Goal: Task Accomplishment & Management: Use online tool/utility

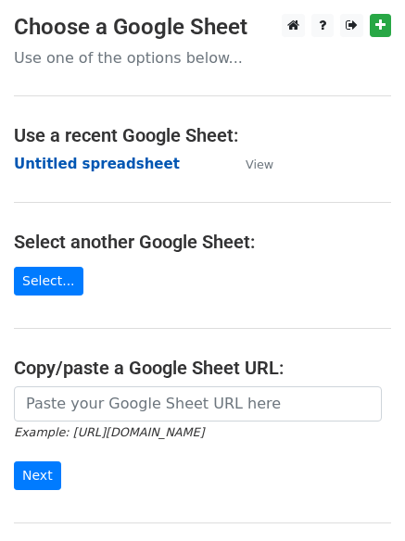
click at [75, 169] on strong "Untitled spreadsheet" at bounding box center [97, 164] width 166 height 17
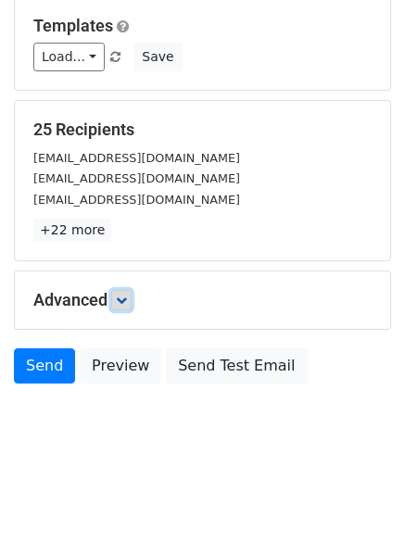
click at [126, 293] on link at bounding box center [121, 300] width 20 height 20
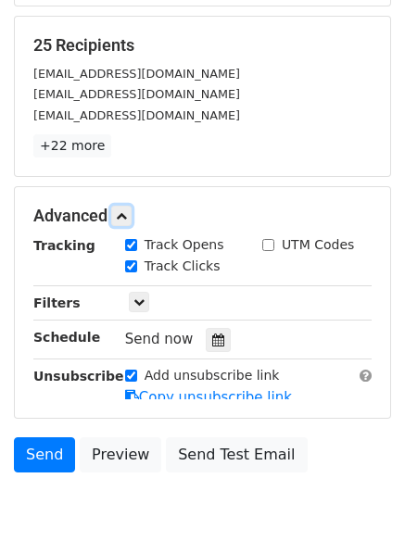
scroll to position [336, 0]
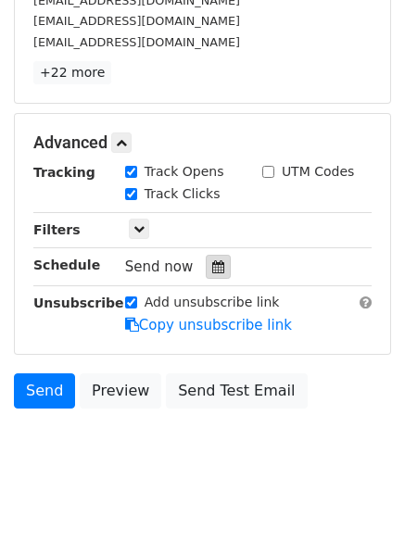
click at [214, 260] on icon at bounding box center [218, 266] width 12 height 13
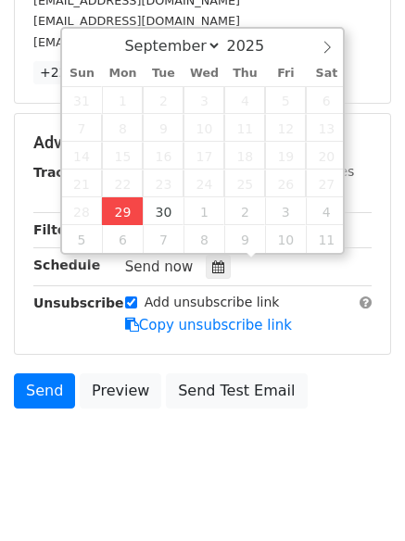
type input "2025-09-29 12:00"
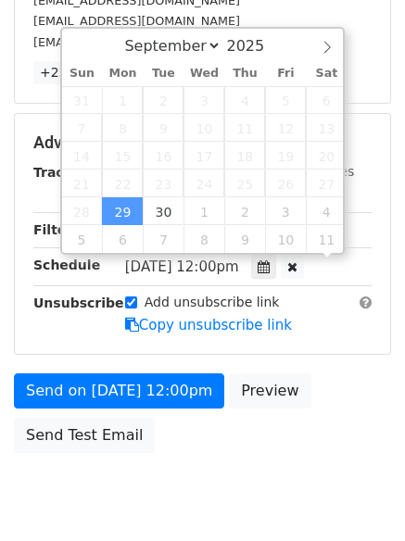
scroll to position [1, 0]
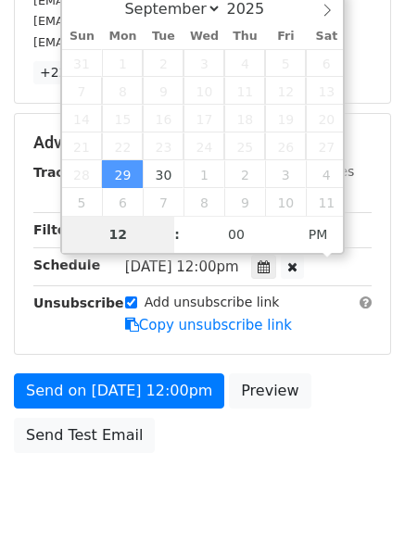
type input "4"
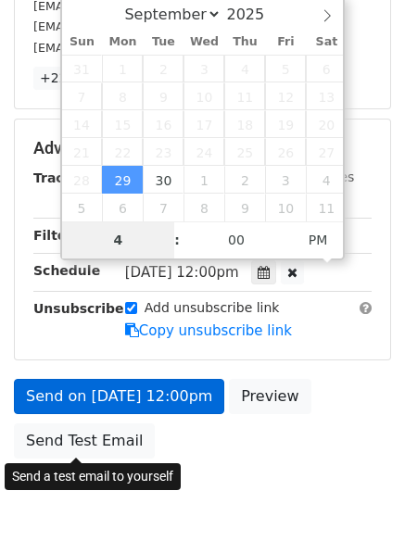
scroll to position [336, 0]
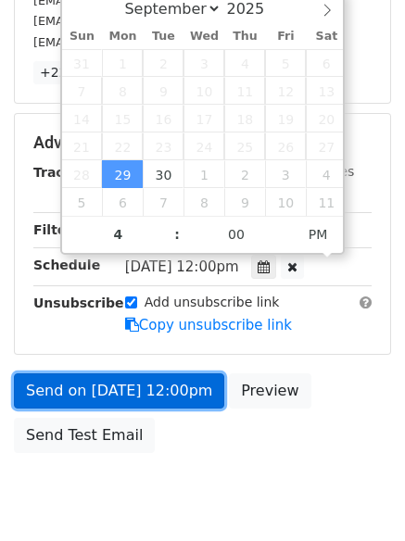
type input "2025-09-29 16:00"
click at [106, 384] on link "Send on Sep 29 at 12:00pm" at bounding box center [119, 390] width 210 height 35
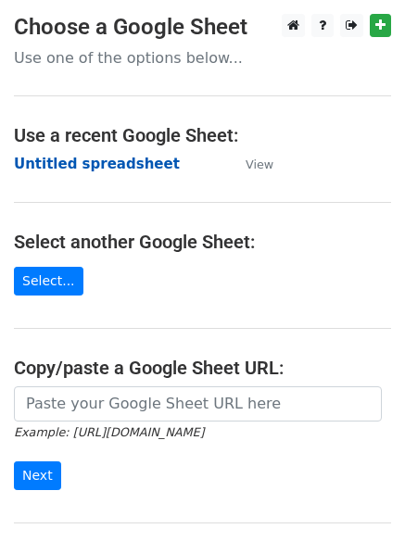
click at [55, 170] on strong "Untitled spreadsheet" at bounding box center [97, 164] width 166 height 17
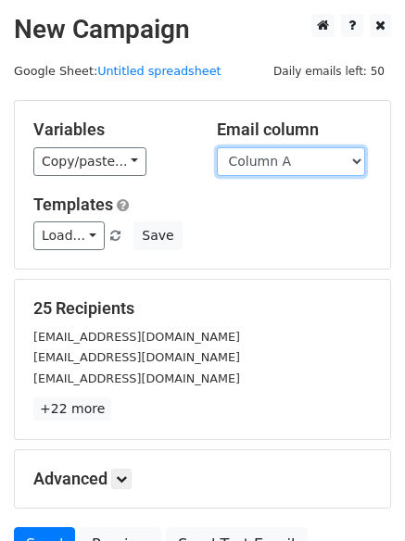
click at [267, 160] on select "Column A Column B Column C Column D Column E Column F" at bounding box center [291, 161] width 148 height 29
select select "Column B"
click at [217, 147] on select "Column A Column B Column C Column D Column E Column F" at bounding box center [291, 161] width 148 height 29
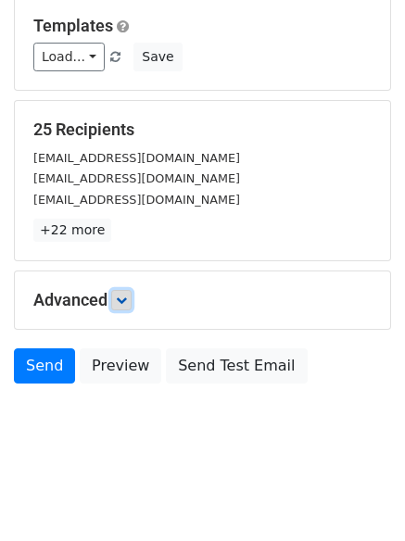
click at [131, 295] on link at bounding box center [121, 300] width 20 height 20
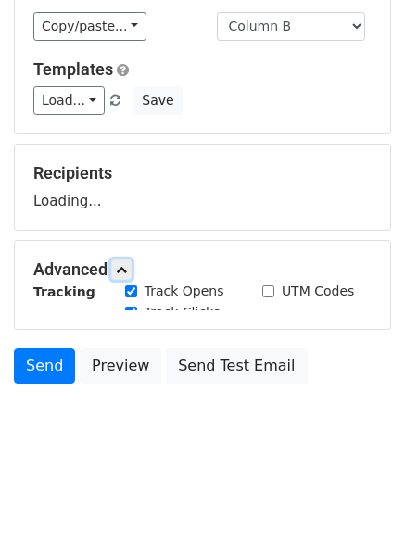
scroll to position [179, 0]
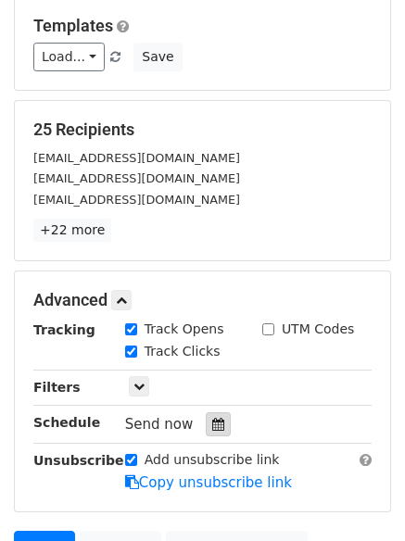
click at [212, 421] on icon at bounding box center [218, 424] width 12 height 13
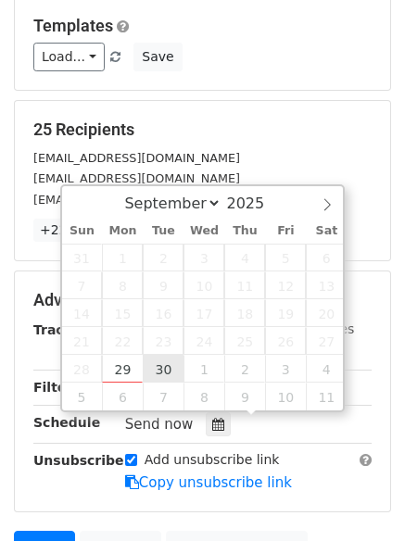
type input "2025-09-30 12:00"
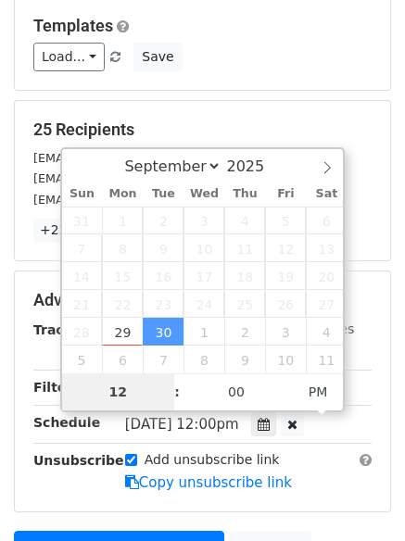
type input "5"
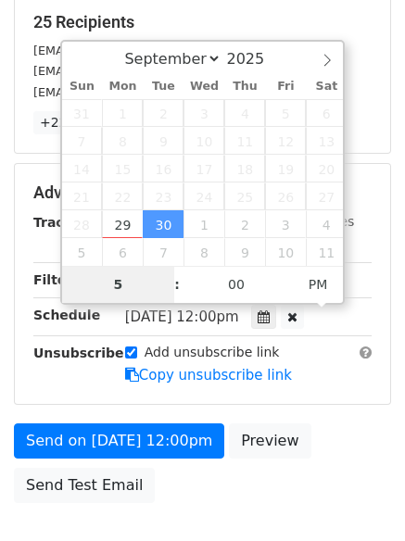
scroll to position [331, 0]
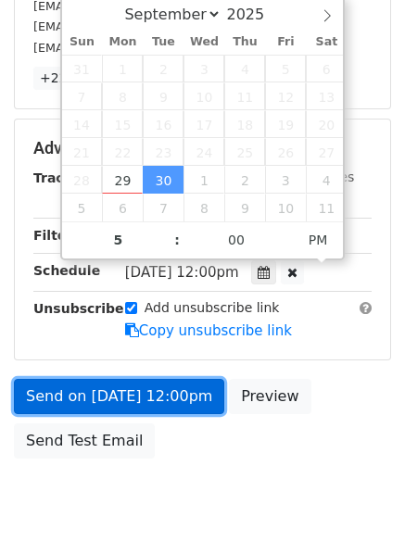
type input "2025-09-30 17:00"
click at [130, 397] on link "Send on Sep 30 at 12:00pm" at bounding box center [119, 396] width 210 height 35
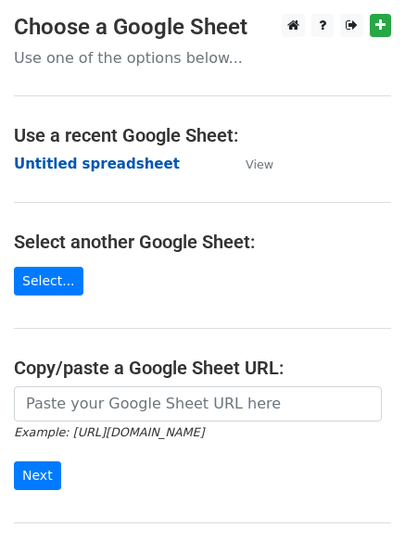
click at [53, 168] on strong "Untitled spreadsheet" at bounding box center [97, 164] width 166 height 17
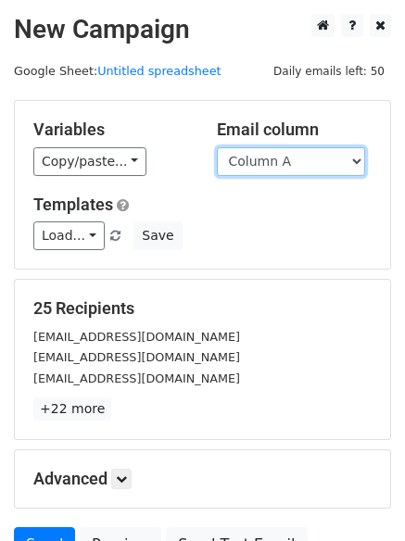
drag, startPoint x: 0, startPoint y: 0, endPoint x: 272, endPoint y: 160, distance: 315.8
click at [272, 158] on select "Column A Column B Column C Column D Column E Column F" at bounding box center [291, 161] width 148 height 29
select select "Column C"
click at [217, 147] on select "Column A Column B Column C Column D Column E Column F" at bounding box center [291, 161] width 148 height 29
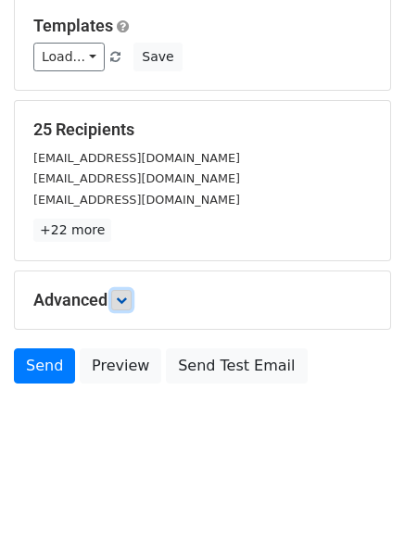
click at [127, 303] on icon at bounding box center [121, 299] width 11 height 11
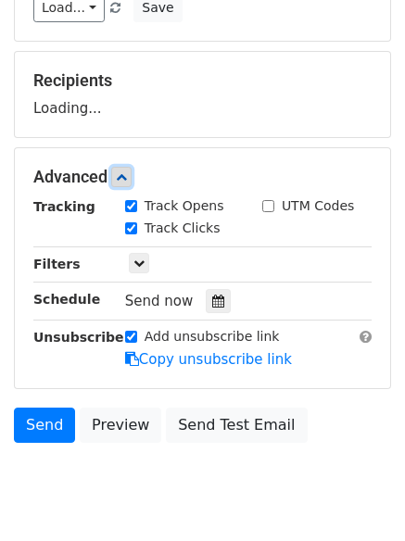
scroll to position [283, 0]
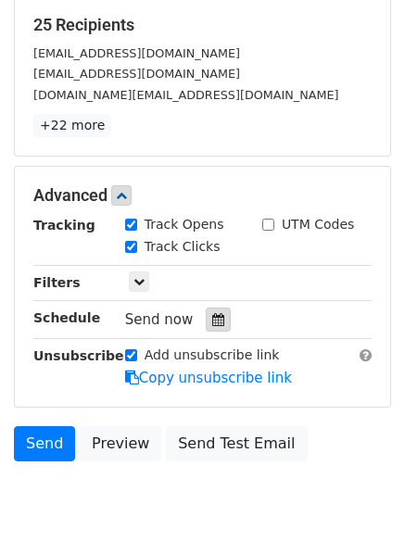
click at [219, 326] on div at bounding box center [218, 319] width 25 height 24
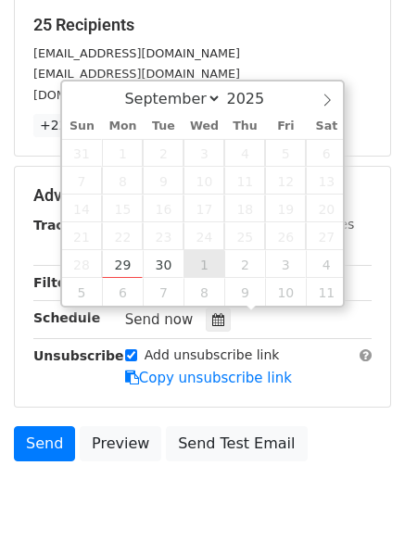
type input "2025-10-01 12:00"
select select "9"
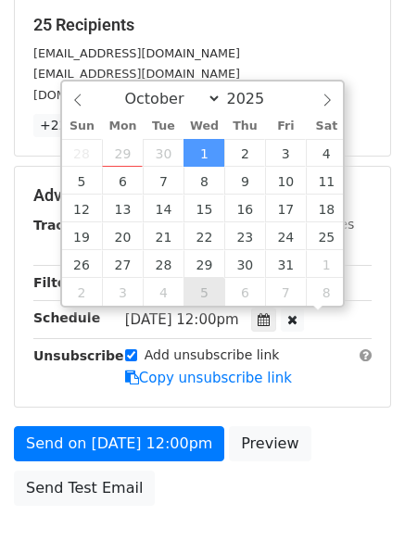
scroll to position [1, 0]
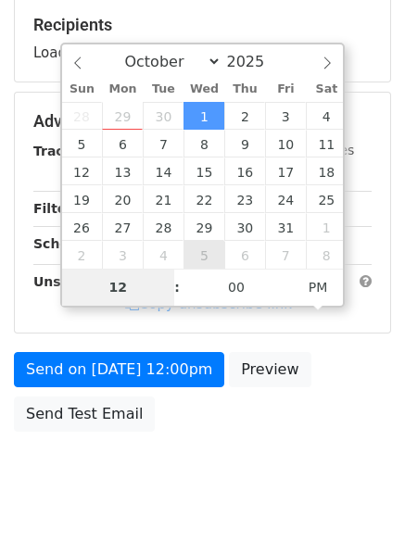
type input "6"
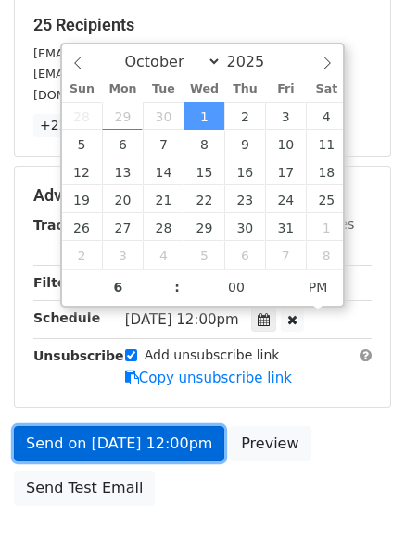
type input "2025-10-01 18:00"
click at [132, 432] on link "Send on Oct 1 at 12:00pm" at bounding box center [119, 443] width 210 height 35
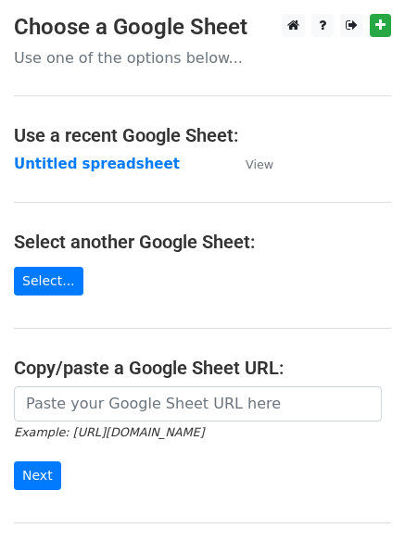
click at [52, 169] on strong "Untitled spreadsheet" at bounding box center [97, 164] width 166 height 17
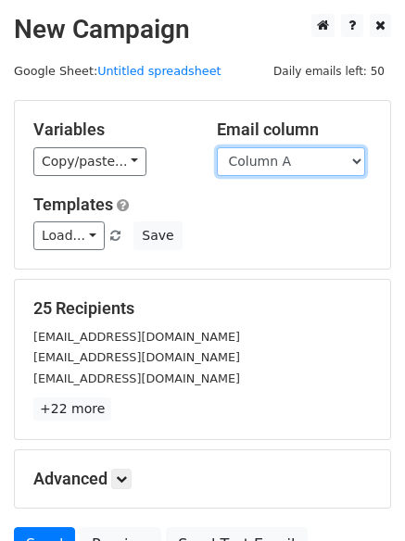
click at [268, 160] on select "Column A Column B Column C Column D Column E Column F" at bounding box center [291, 161] width 148 height 29
select select "Column D"
click at [217, 147] on select "Column A Column B Column C Column D Column E Column F" at bounding box center [291, 161] width 148 height 29
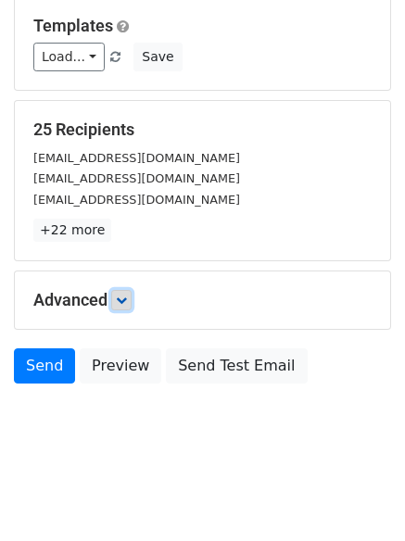
click at [123, 295] on icon at bounding box center [121, 299] width 11 height 11
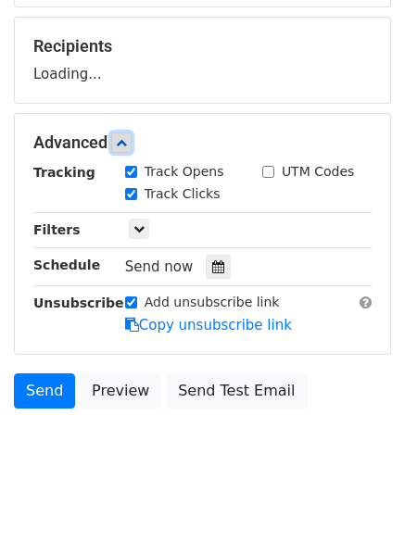
scroll to position [276, 0]
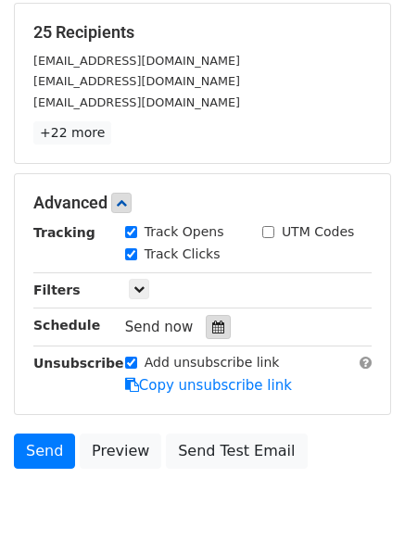
click at [212, 320] on icon at bounding box center [218, 326] width 12 height 13
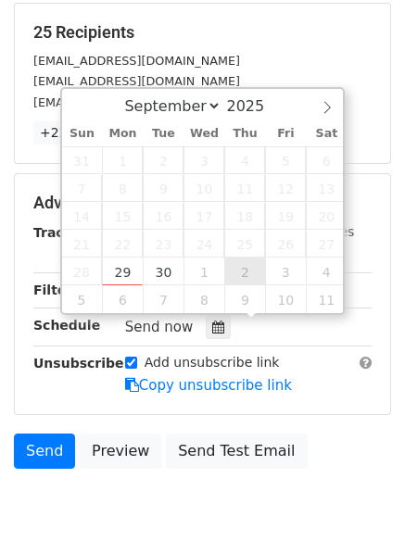
type input "2025-10-02 12:00"
select select "9"
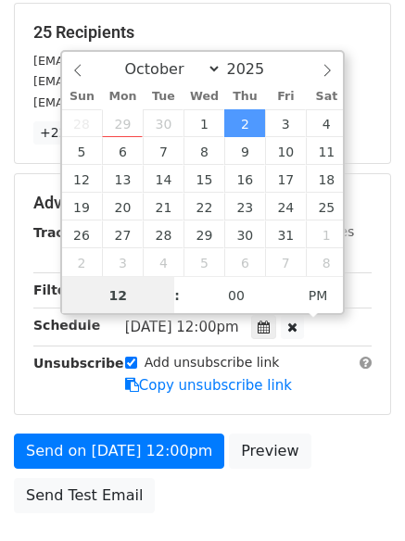
scroll to position [1, 0]
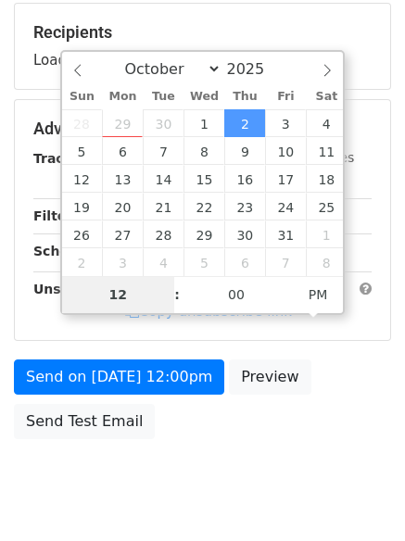
type input "7"
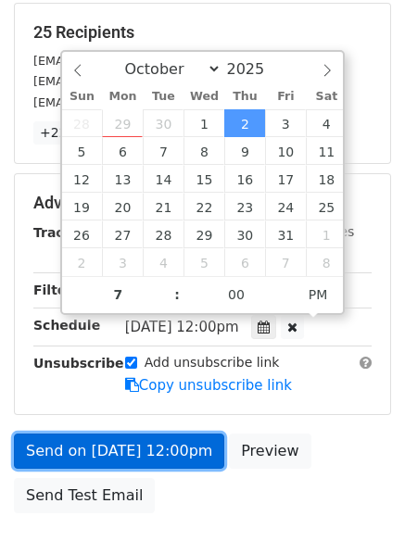
type input "2025-10-02 19:00"
click at [148, 450] on link "Send on Oct 2 at 12:00pm" at bounding box center [119, 450] width 210 height 35
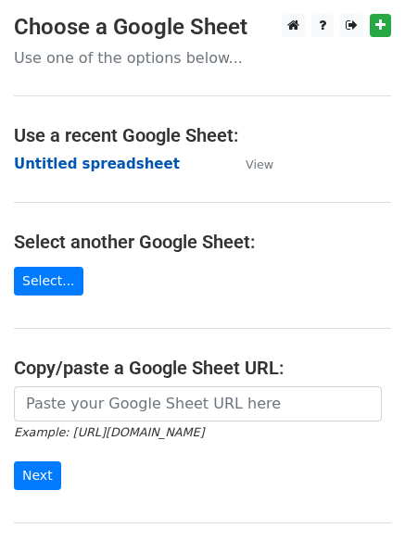
click at [55, 166] on strong "Untitled spreadsheet" at bounding box center [97, 164] width 166 height 17
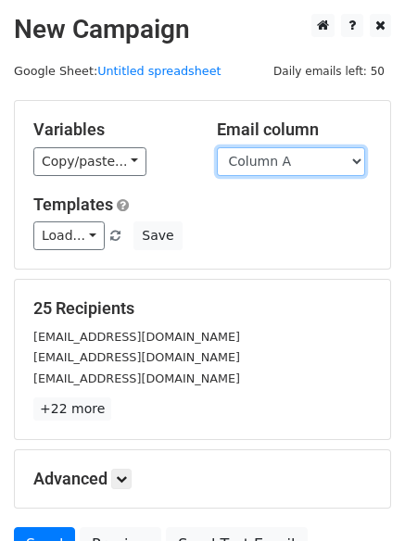
click at [281, 162] on select "Column A Column B Column C Column D Column E Column F" at bounding box center [291, 161] width 148 height 29
select select "Column E"
click at [217, 147] on select "Column A Column B Column C Column D Column E Column F" at bounding box center [291, 161] width 148 height 29
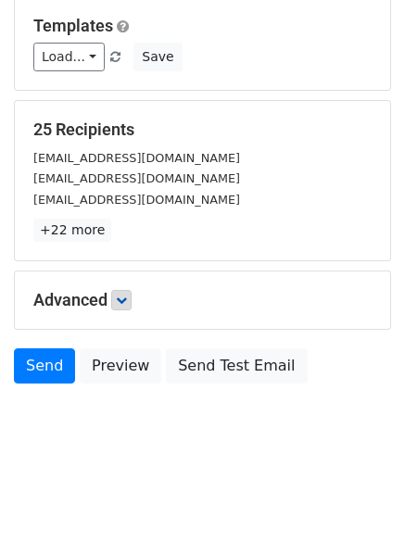
click at [112, 293] on h5 "Advanced" at bounding box center [202, 300] width 338 height 20
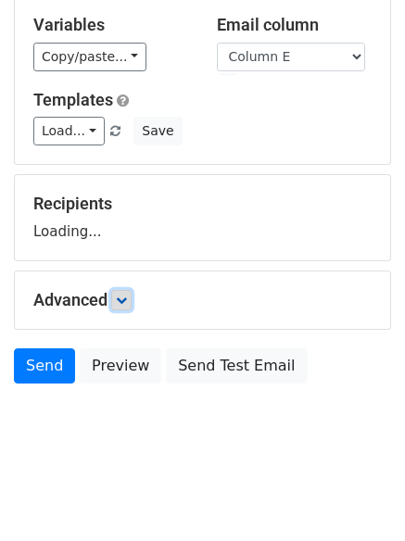
click at [124, 295] on icon at bounding box center [121, 299] width 11 height 11
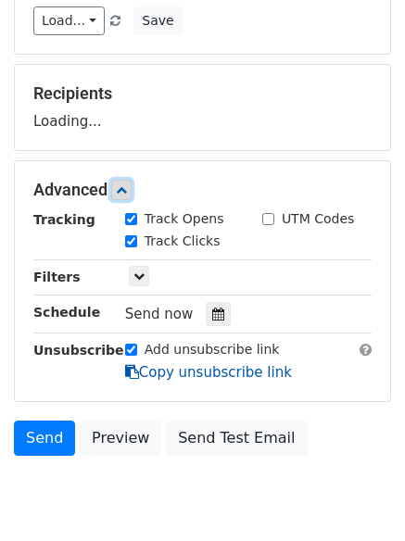
scroll to position [286, 0]
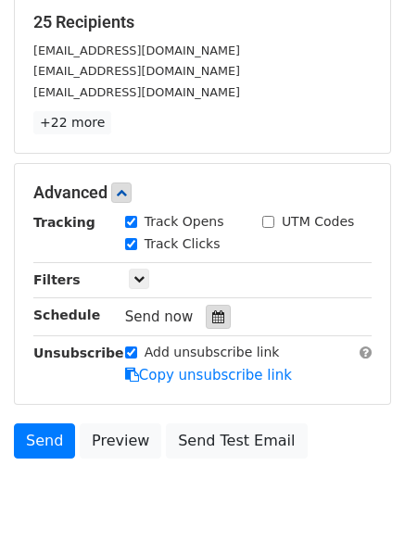
click at [212, 318] on icon at bounding box center [218, 316] width 12 height 13
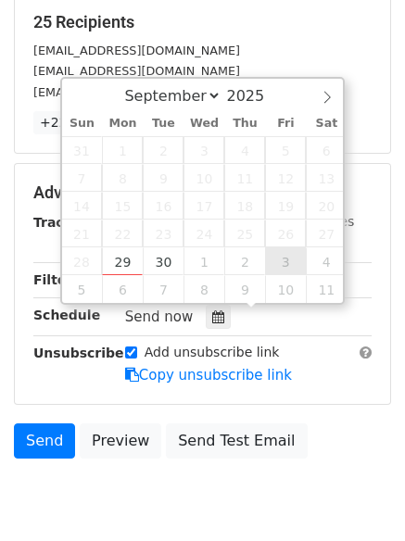
type input "2025-10-03 12:00"
select select "9"
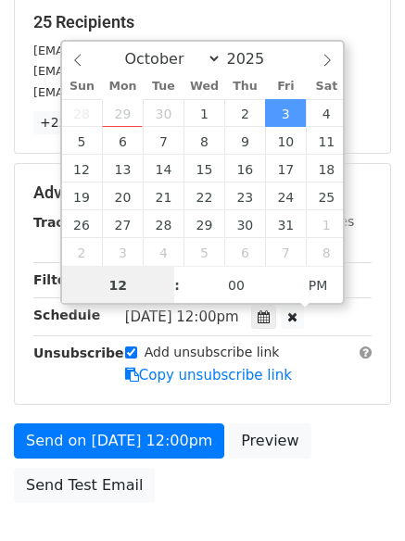
scroll to position [1, 0]
type input "8"
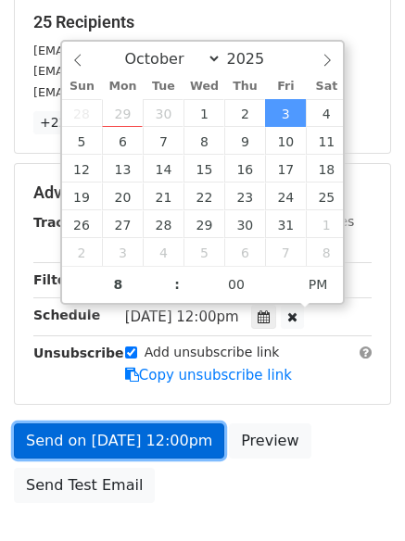
type input "2025-10-03 20:00"
click at [151, 444] on link "Send on Oct 3 at 12:00pm" at bounding box center [119, 440] width 210 height 35
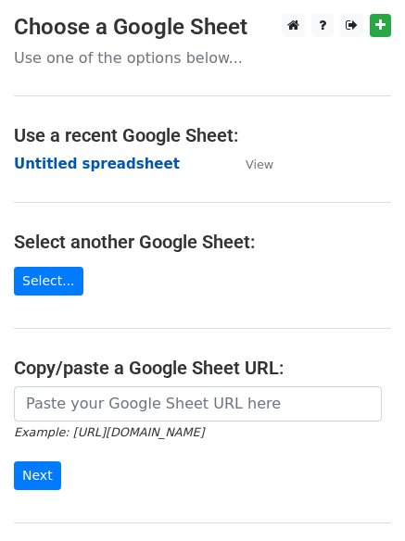
click at [40, 156] on strong "Untitled spreadsheet" at bounding box center [97, 164] width 166 height 17
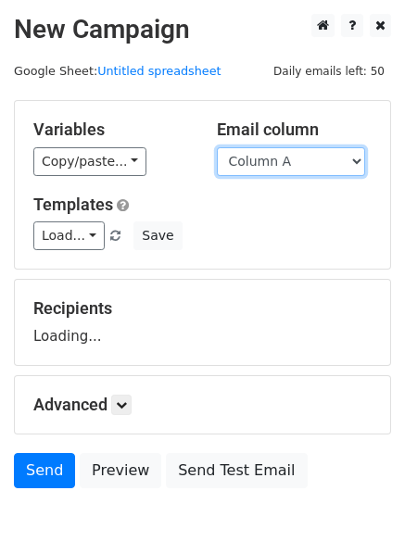
drag, startPoint x: 0, startPoint y: 0, endPoint x: 295, endPoint y: 167, distance: 339.1
click at [295, 167] on select "Column A Column B Column C Column D Column E Column F" at bounding box center [291, 161] width 148 height 29
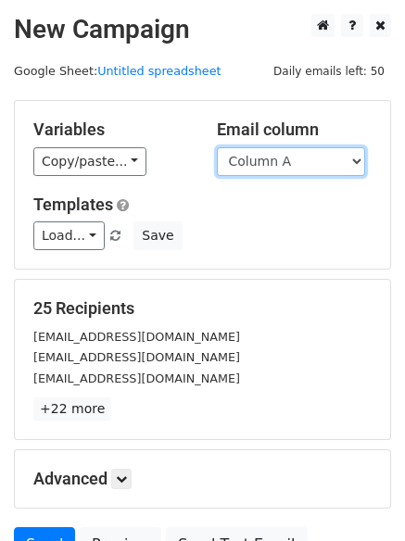
click at [268, 172] on select "Column A Column B Column C Column D Column E Column F" at bounding box center [291, 161] width 148 height 29
select select "Column F"
click at [217, 147] on select "Column A Column B Column C Column D Column E Column F" at bounding box center [291, 161] width 148 height 29
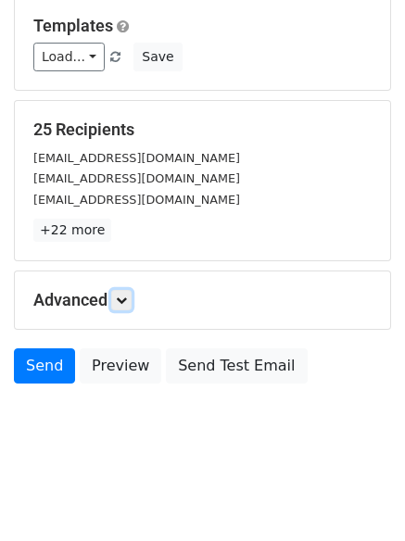
click at [127, 302] on icon at bounding box center [121, 299] width 11 height 11
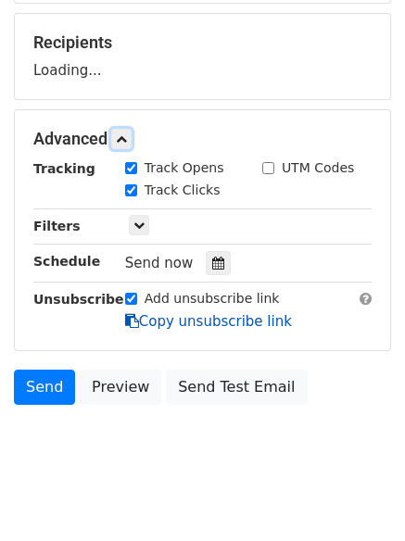
scroll to position [267, 0]
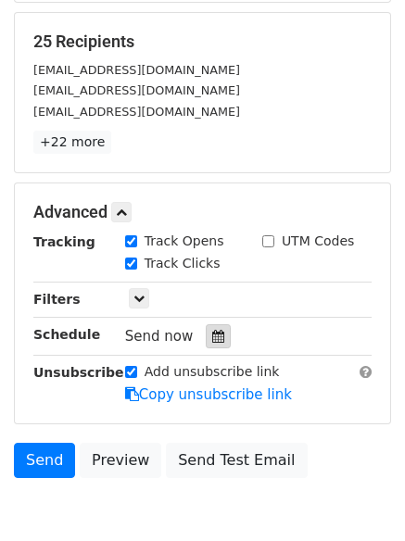
click at [215, 340] on icon at bounding box center [218, 336] width 12 height 13
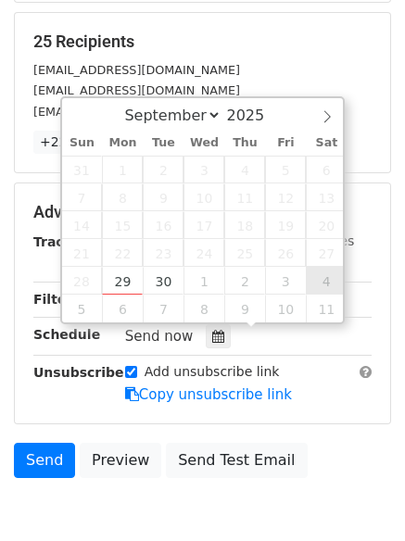
type input "[DATE] 12:00"
select select "9"
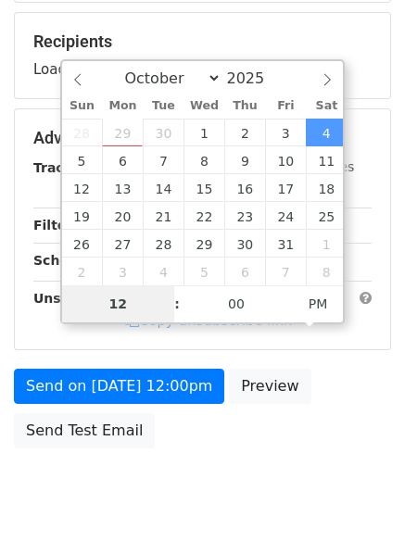
type input "9"
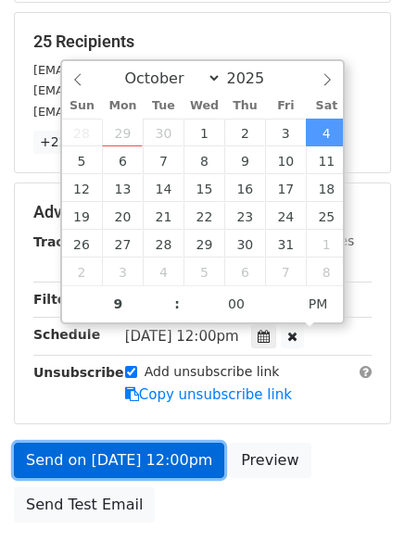
type input "[DATE] 21:00"
click at [138, 448] on link "Send on [DATE] 12:00pm" at bounding box center [119, 460] width 210 height 35
